Goal: Find specific page/section: Find specific page/section

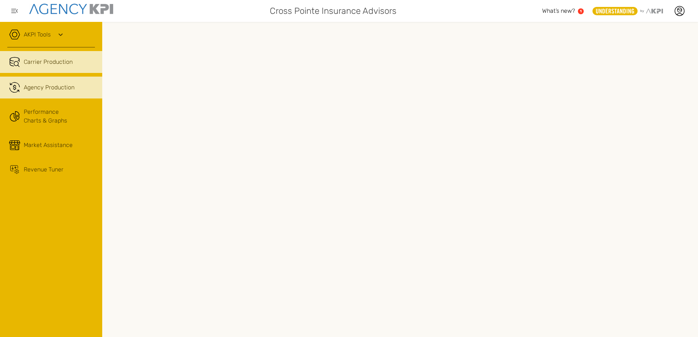
click at [61, 90] on span "Agency Production" at bounding box center [49, 87] width 51 height 9
